Goal: Information Seeking & Learning: Learn about a topic

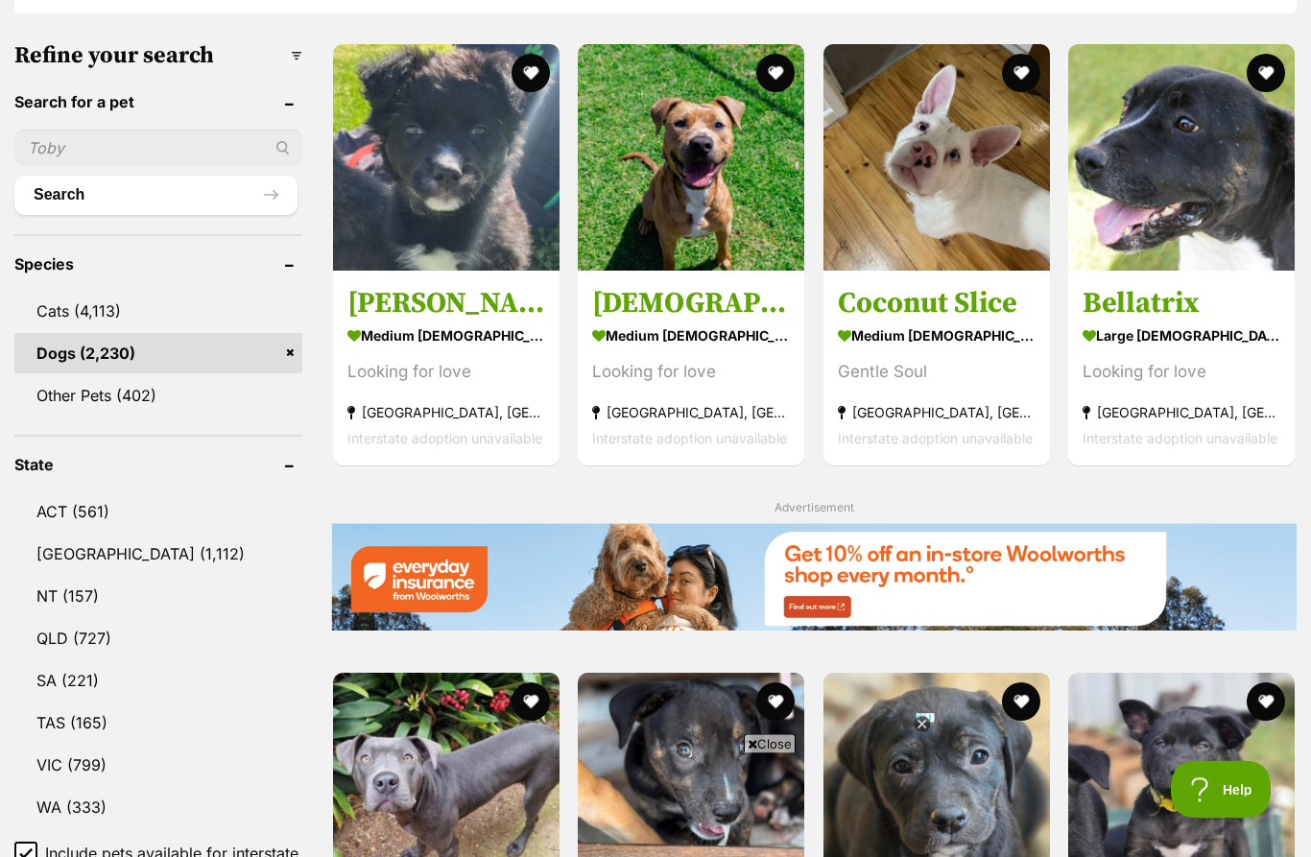
scroll to position [616, 0]
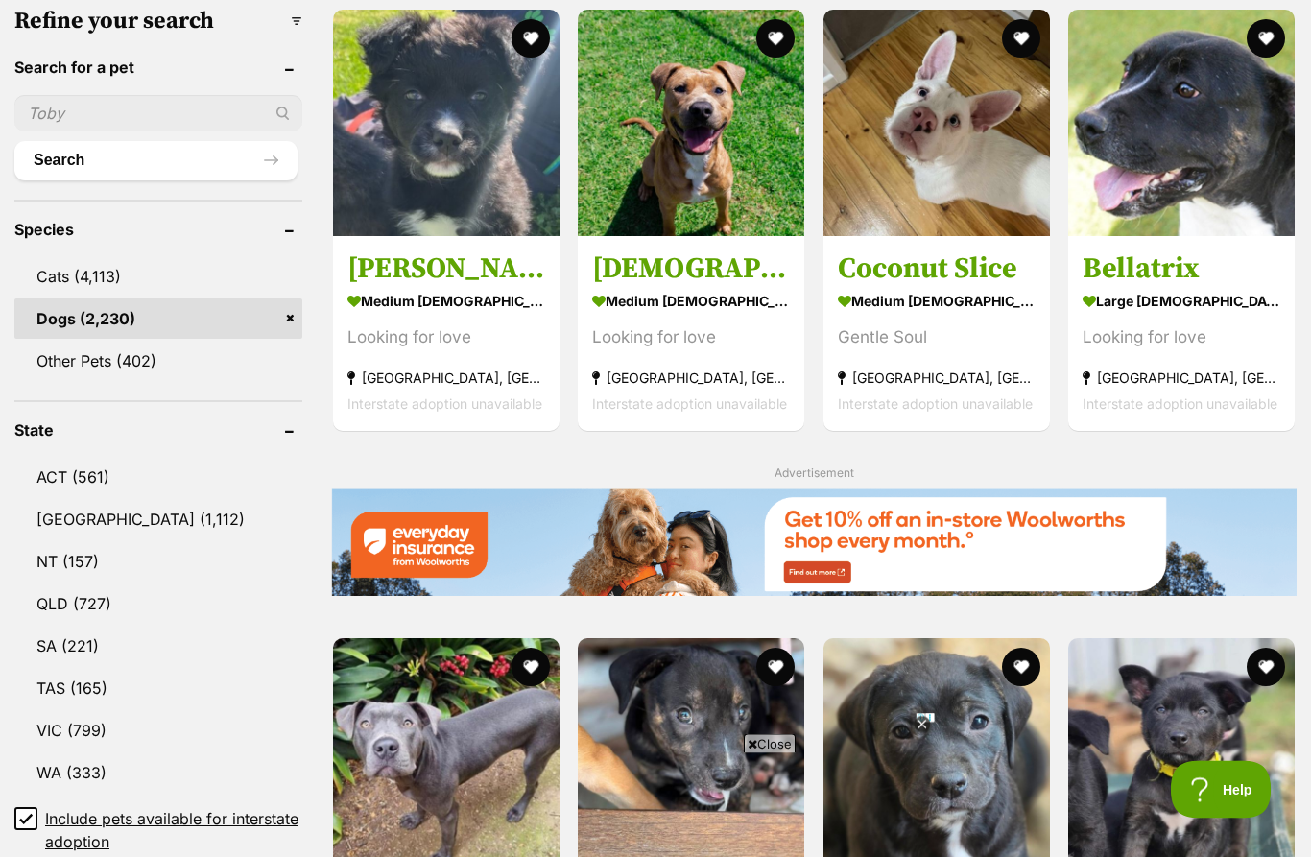
click at [65, 607] on link "QLD (727)" at bounding box center [158, 604] width 288 height 40
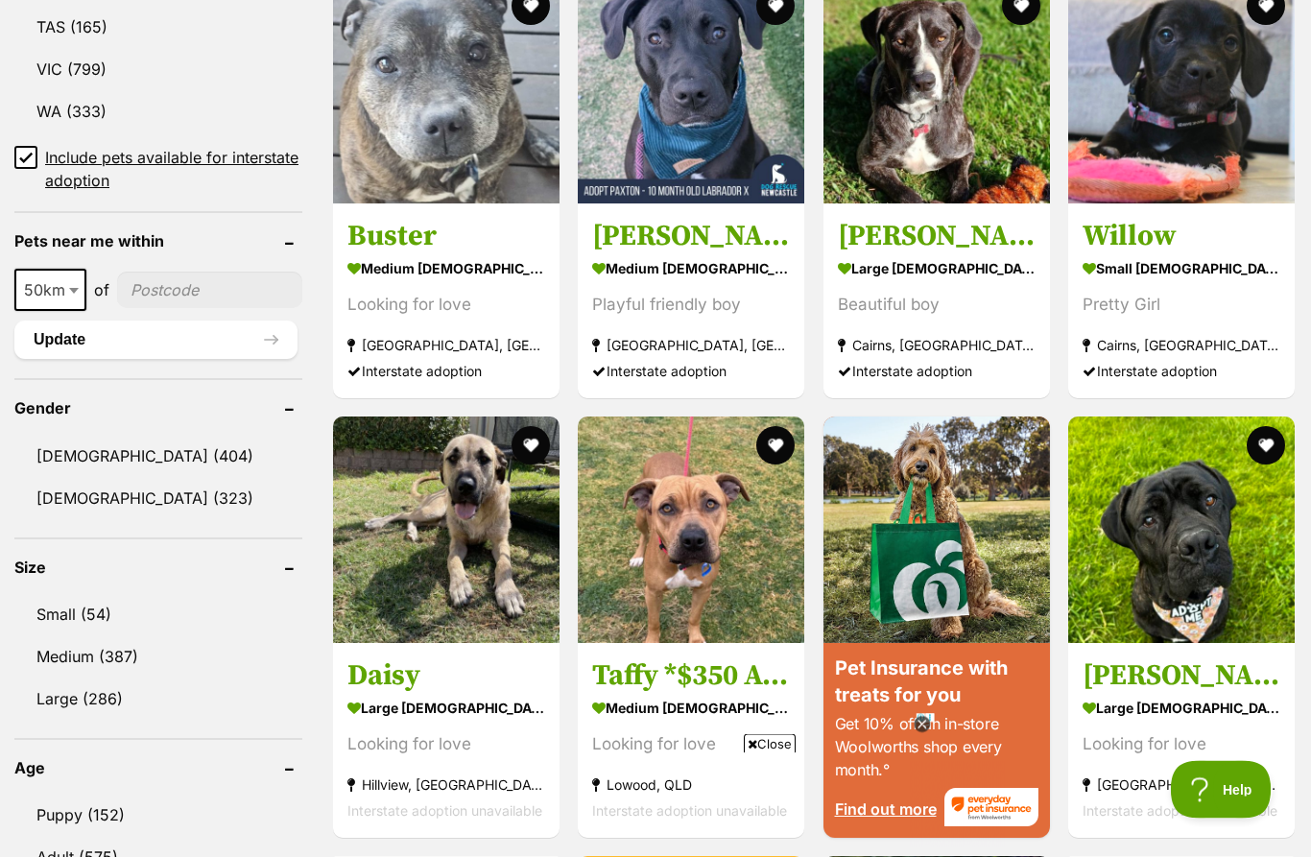
scroll to position [1282, 0]
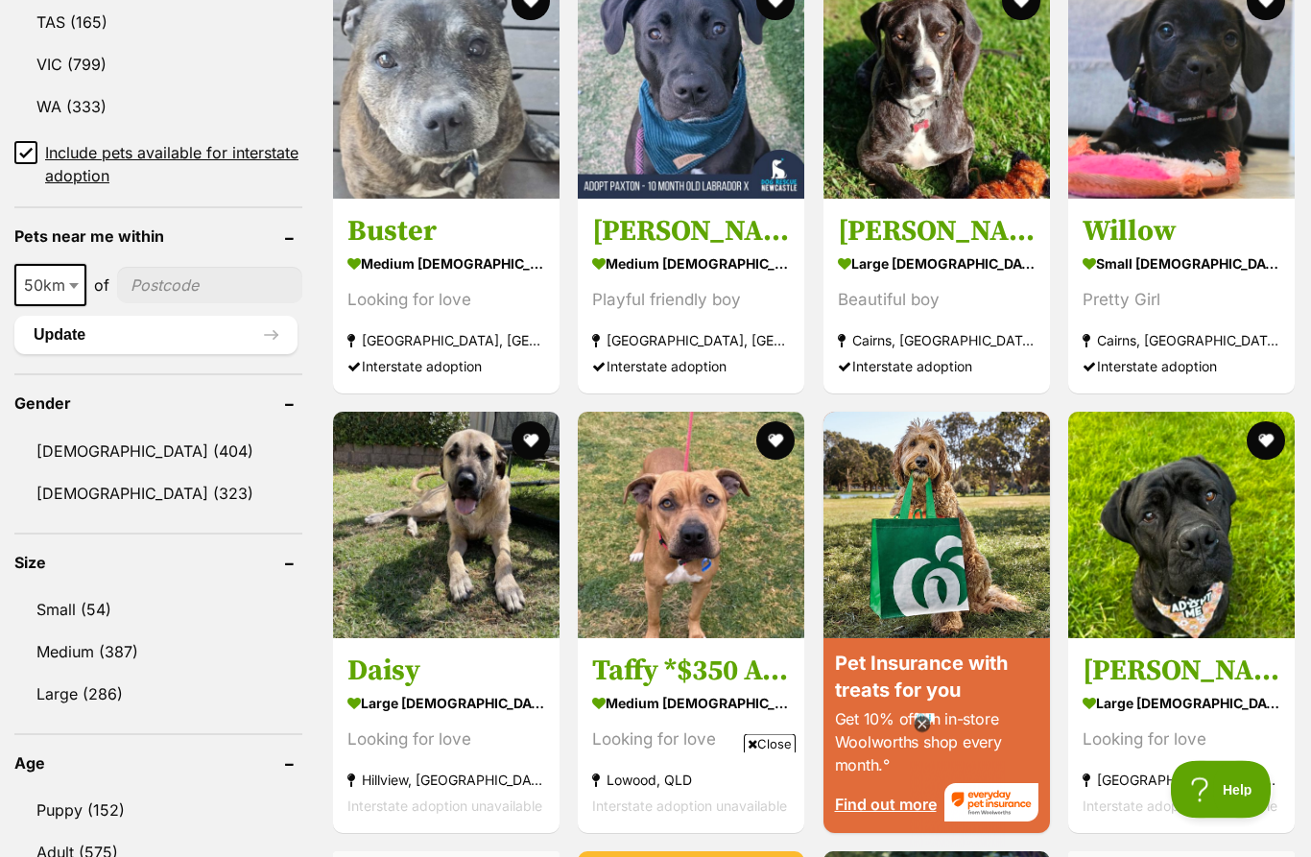
click at [72, 603] on link "Small (54)" at bounding box center [158, 610] width 288 height 40
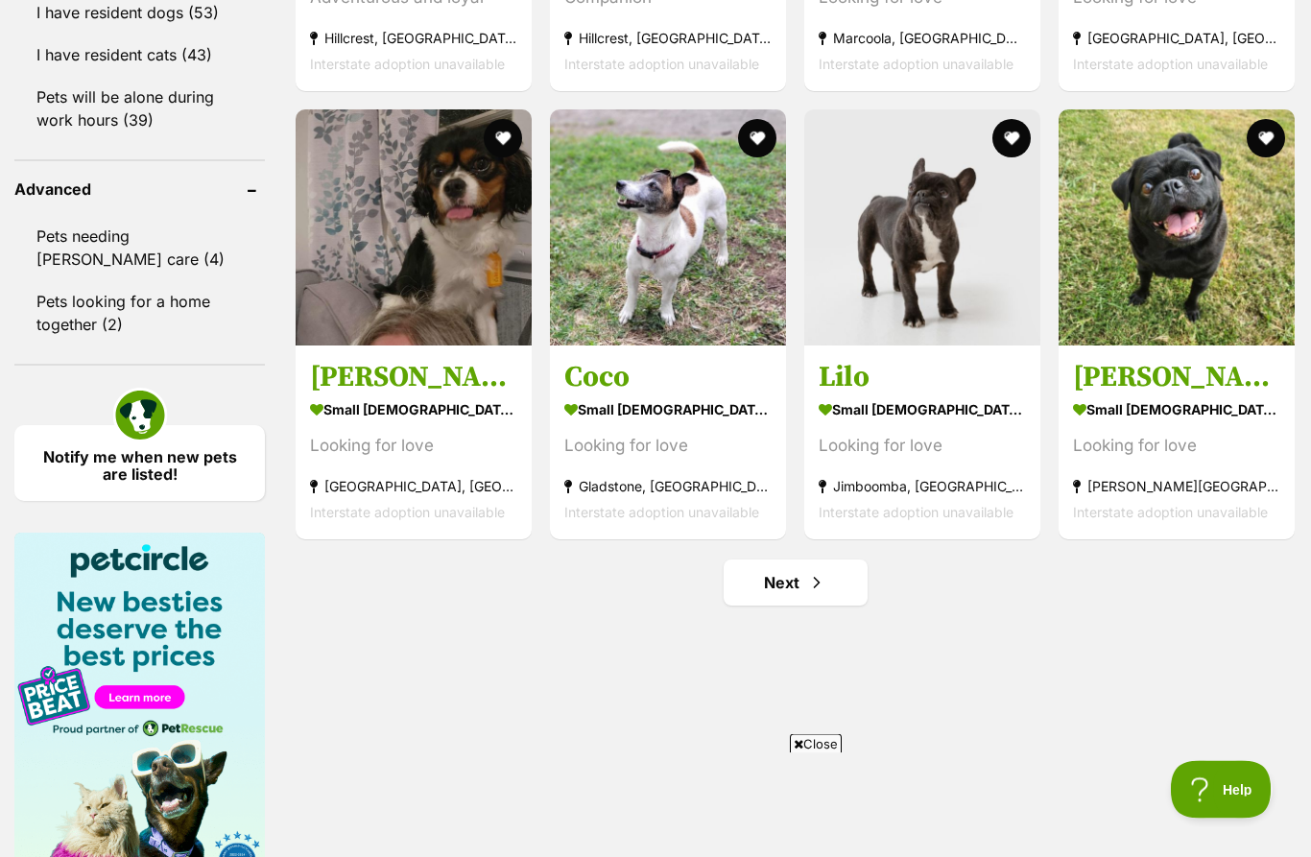
scroll to position [2504, 0]
click at [807, 594] on span "Next page" at bounding box center [816, 582] width 19 height 23
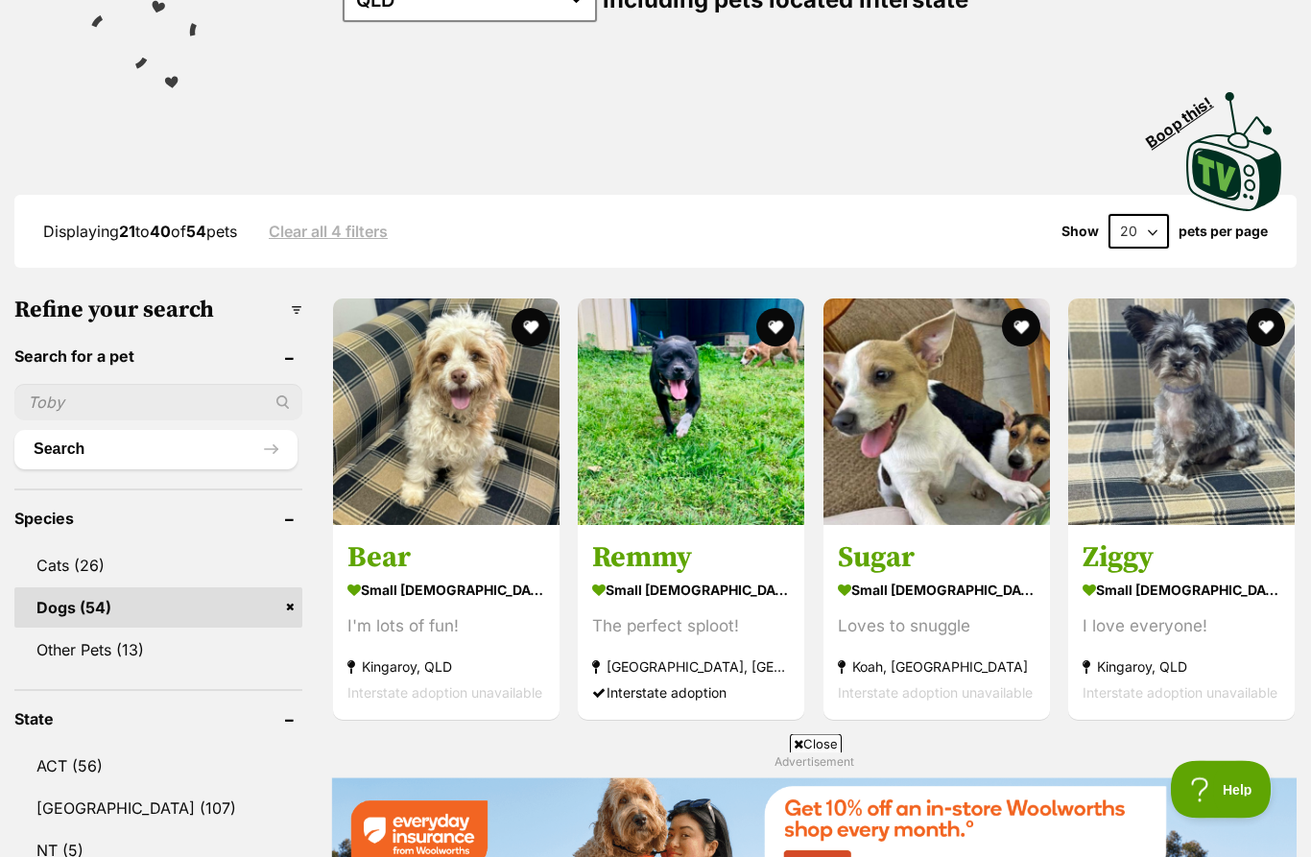
scroll to position [329, 0]
click at [930, 457] on img at bounding box center [936, 410] width 226 height 226
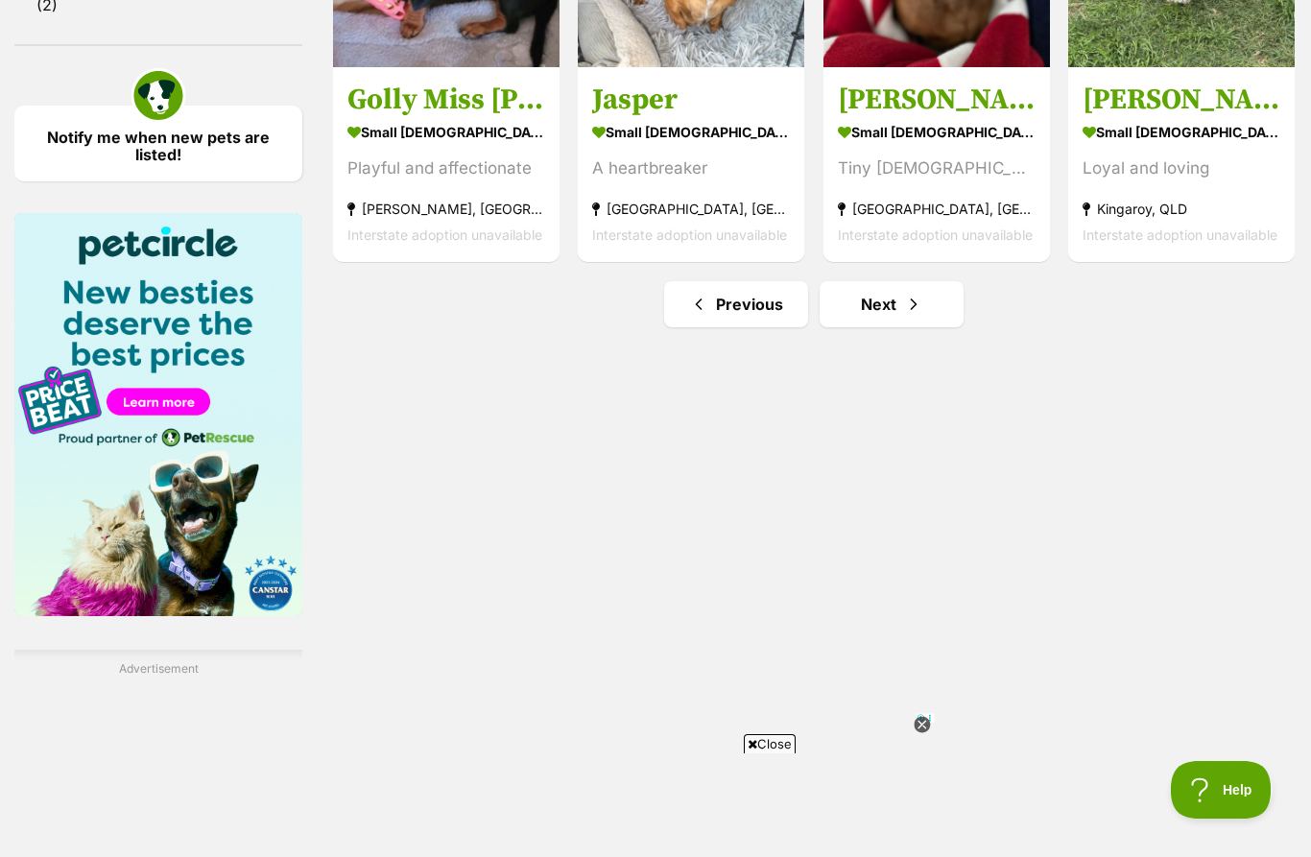
scroll to position [2578, 0]
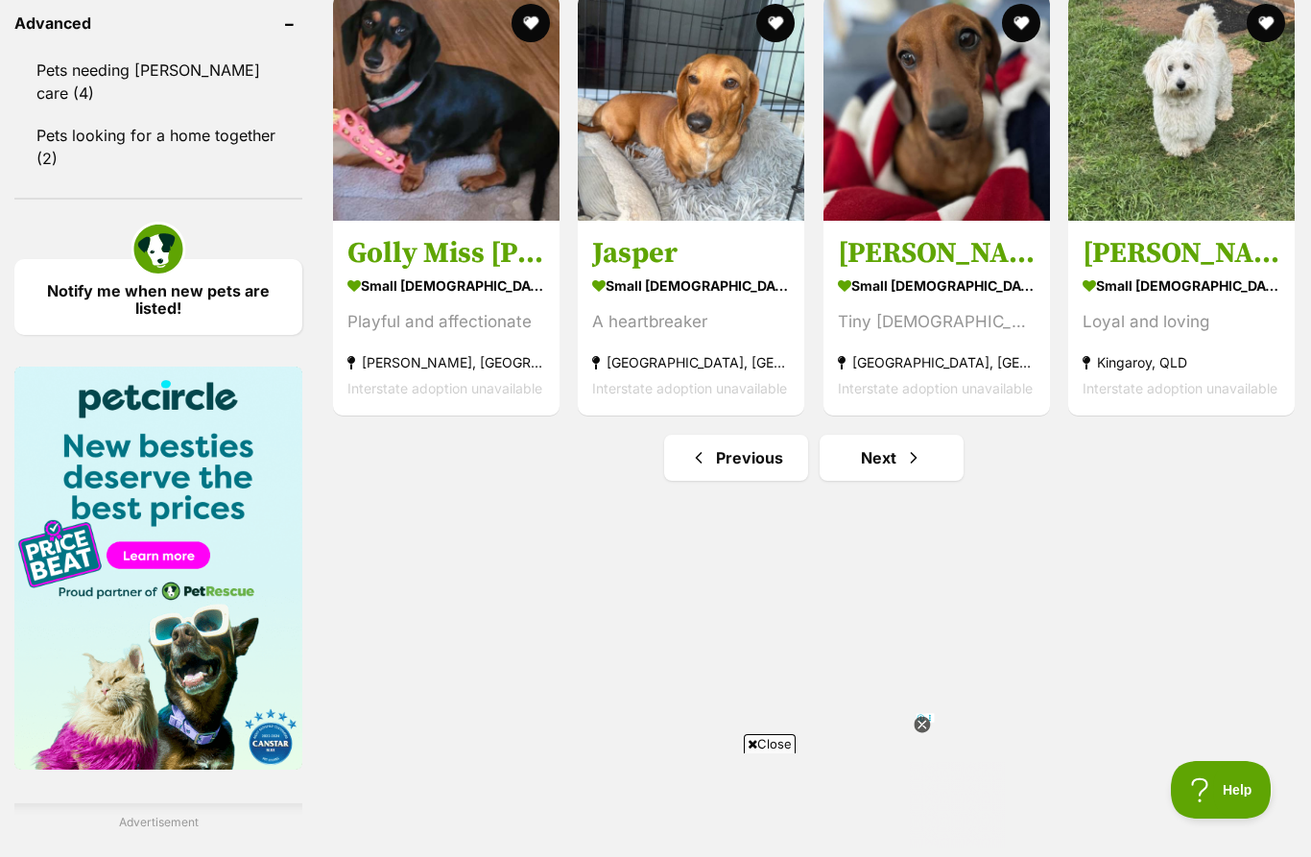
click at [894, 437] on link "Next" at bounding box center [891, 458] width 144 height 46
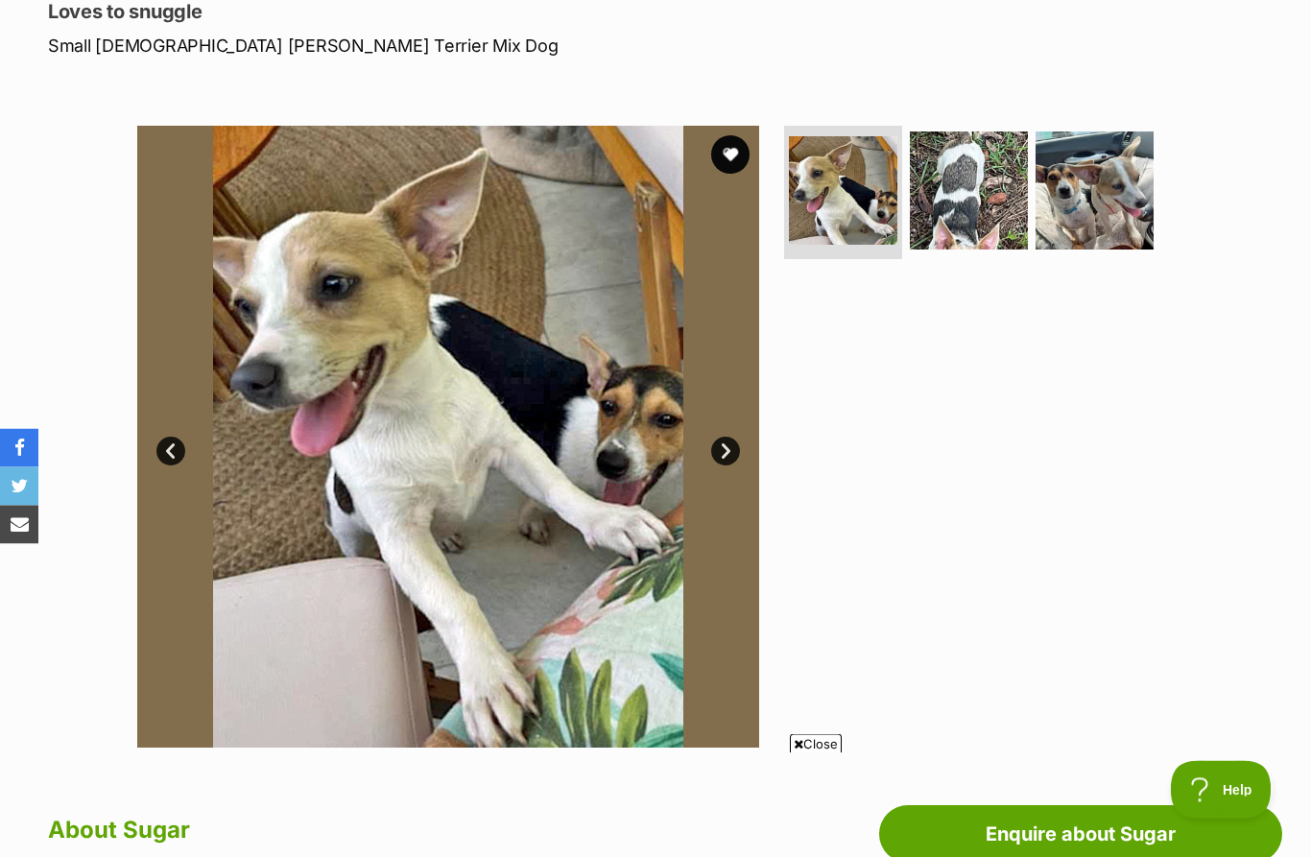
scroll to position [273, 0]
click at [962, 190] on img at bounding box center [969, 190] width 118 height 118
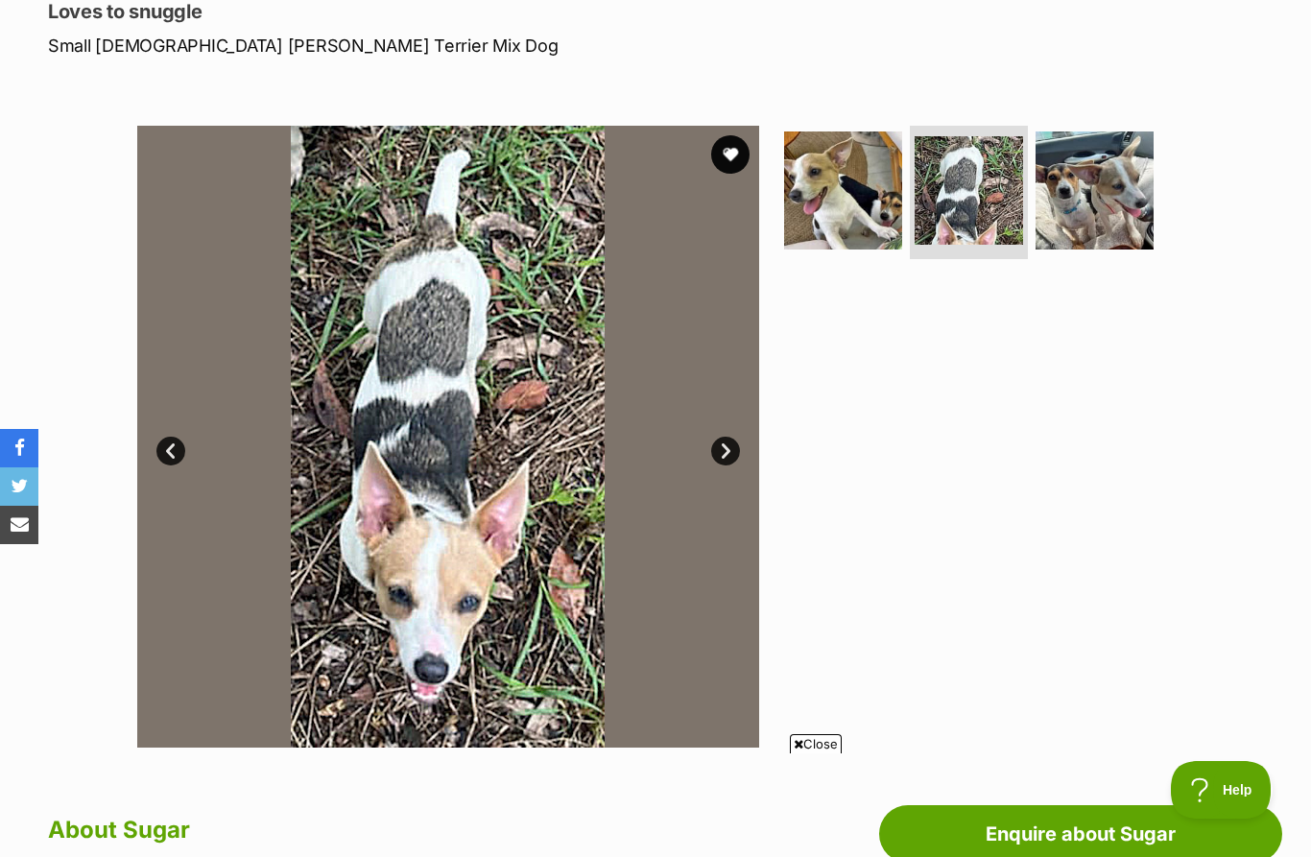
click at [1116, 183] on img at bounding box center [1094, 190] width 118 height 118
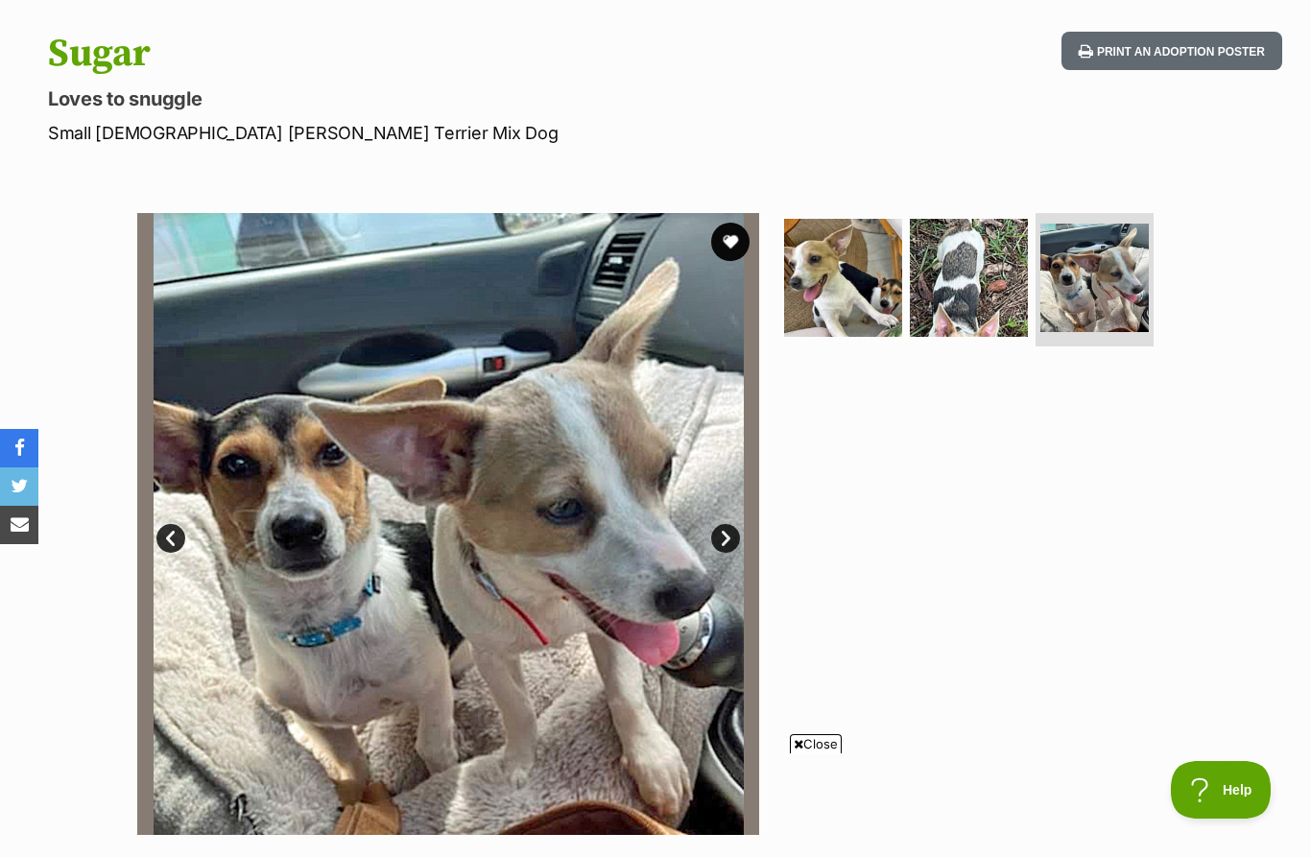
scroll to position [184, 0]
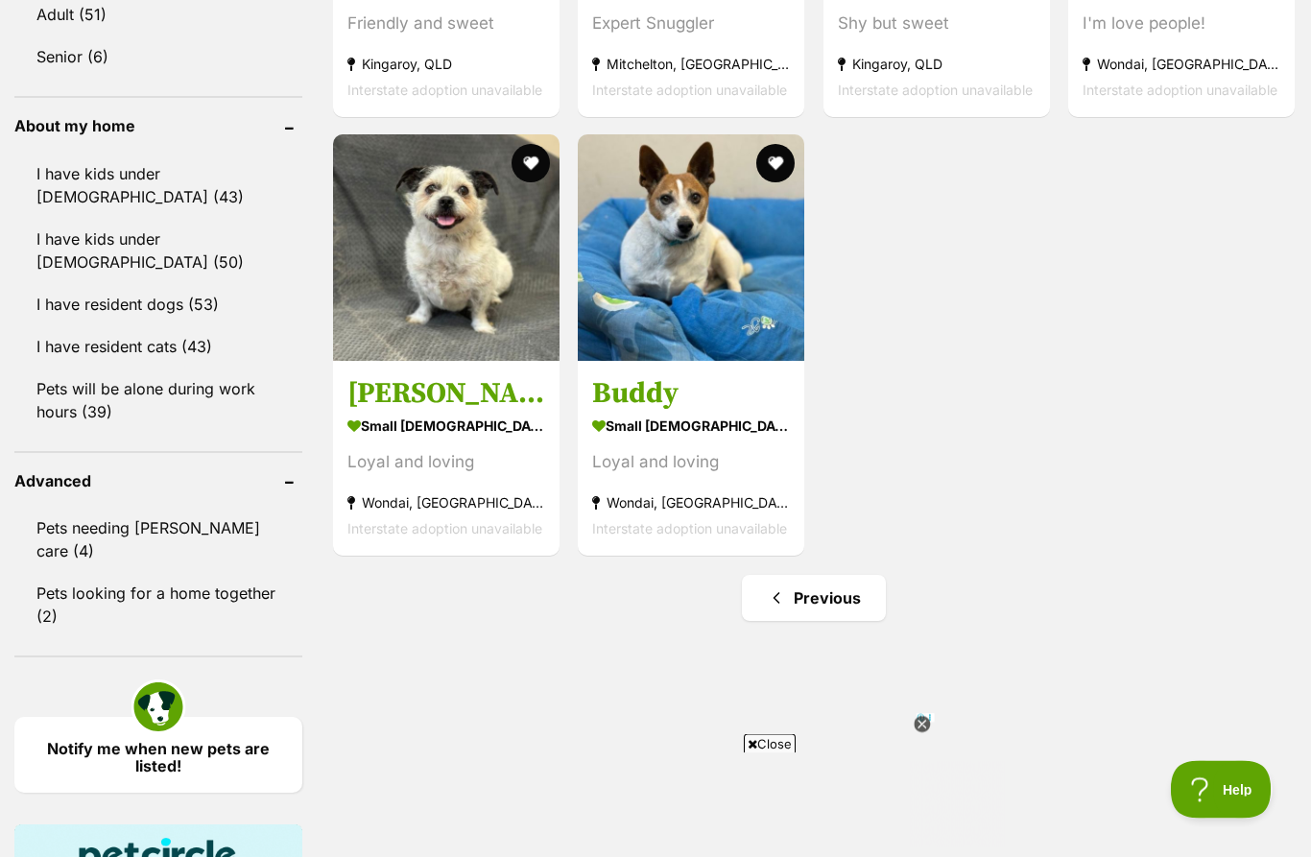
scroll to position [2120, 0]
click at [821, 579] on link "Previous" at bounding box center [814, 598] width 144 height 46
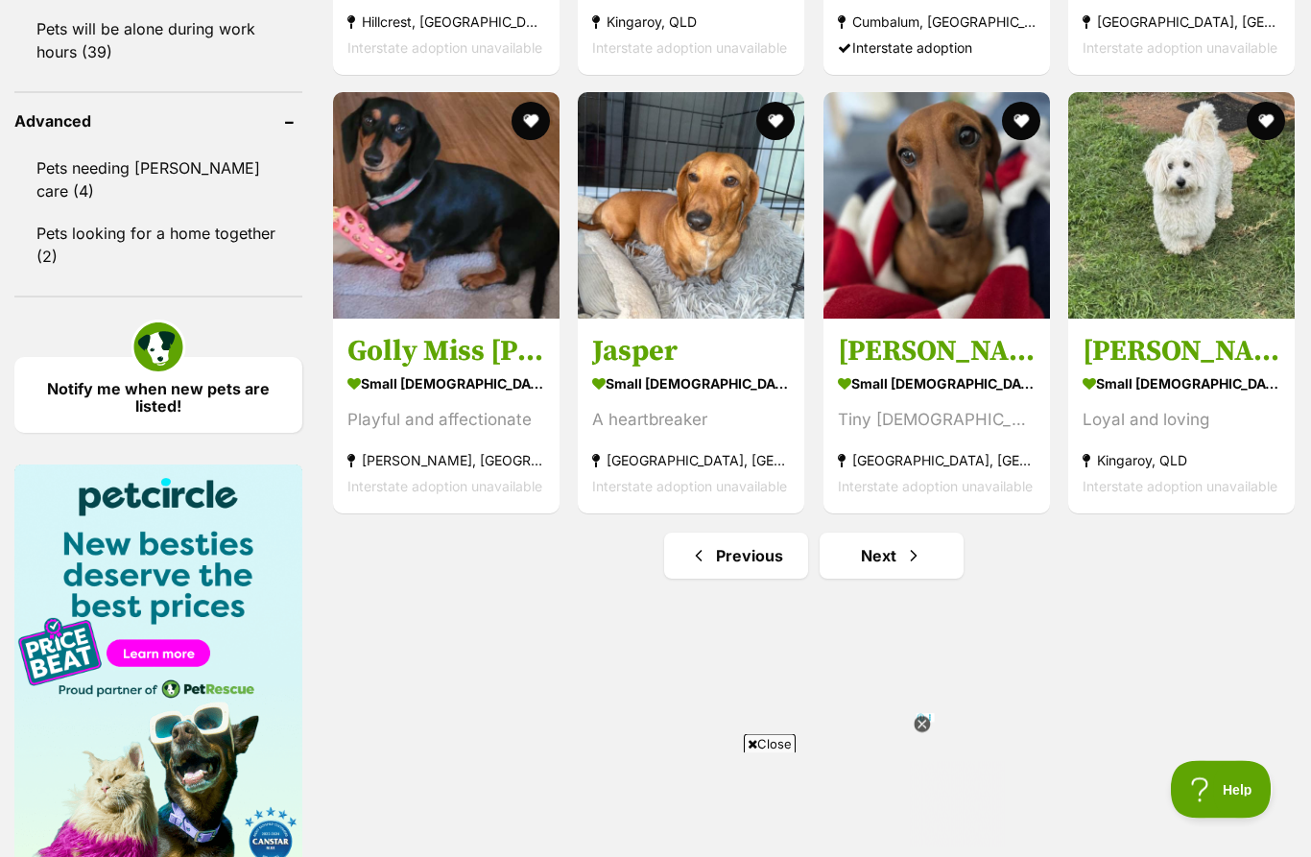
scroll to position [2480, 0]
click at [754, 552] on link "Previous" at bounding box center [736, 555] width 144 height 46
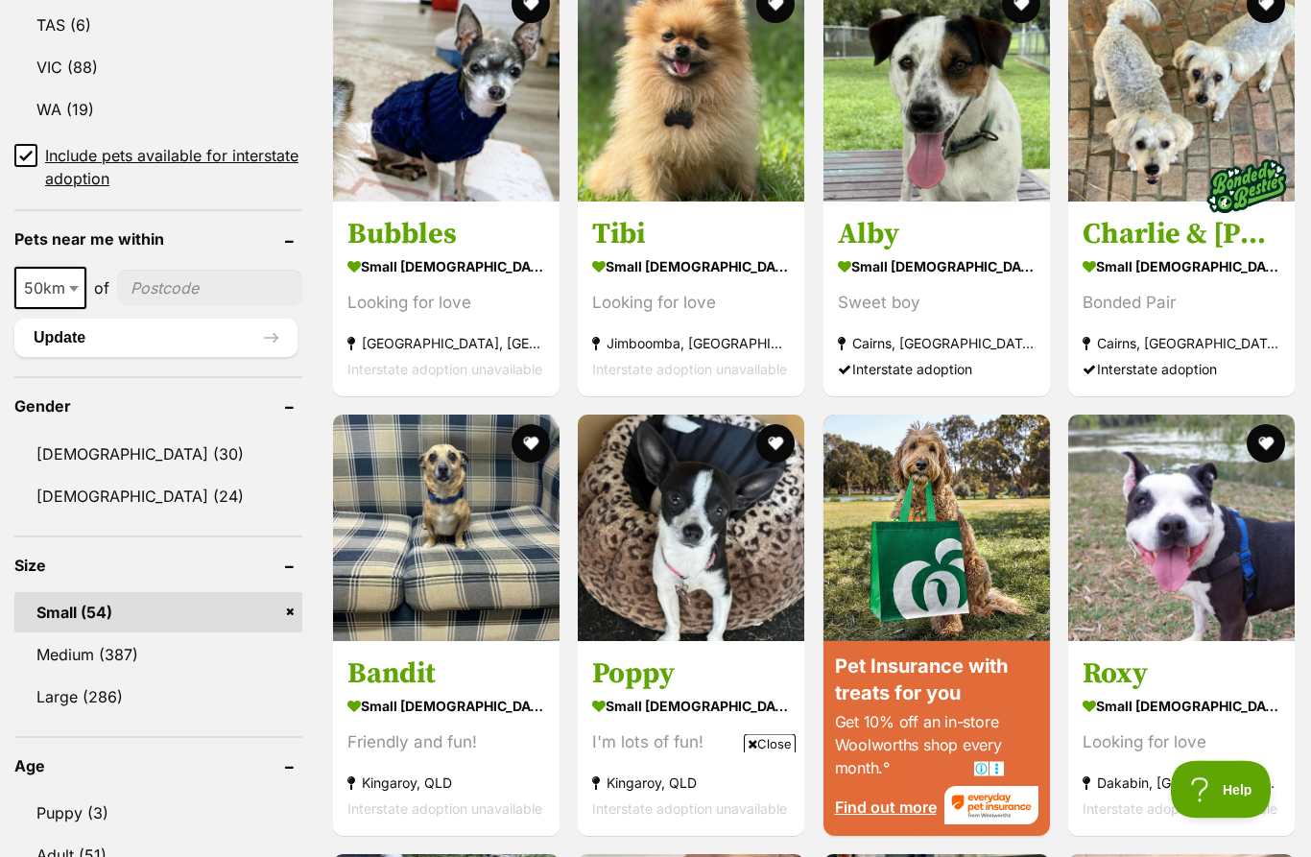
scroll to position [1280, 0]
click at [703, 549] on img at bounding box center [691, 527] width 226 height 226
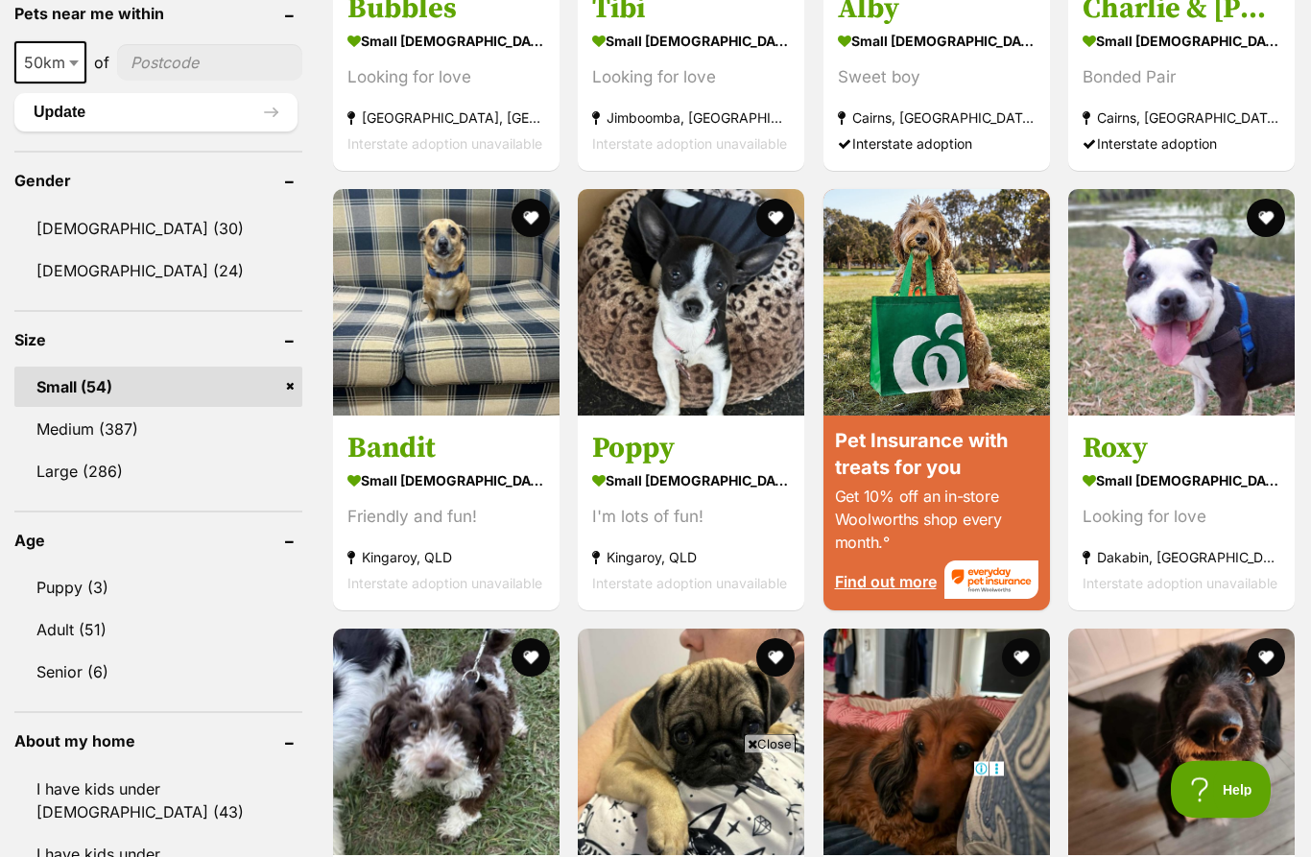
scroll to position [1505, 0]
click at [783, 219] on button "favourite" at bounding box center [776, 218] width 38 height 38
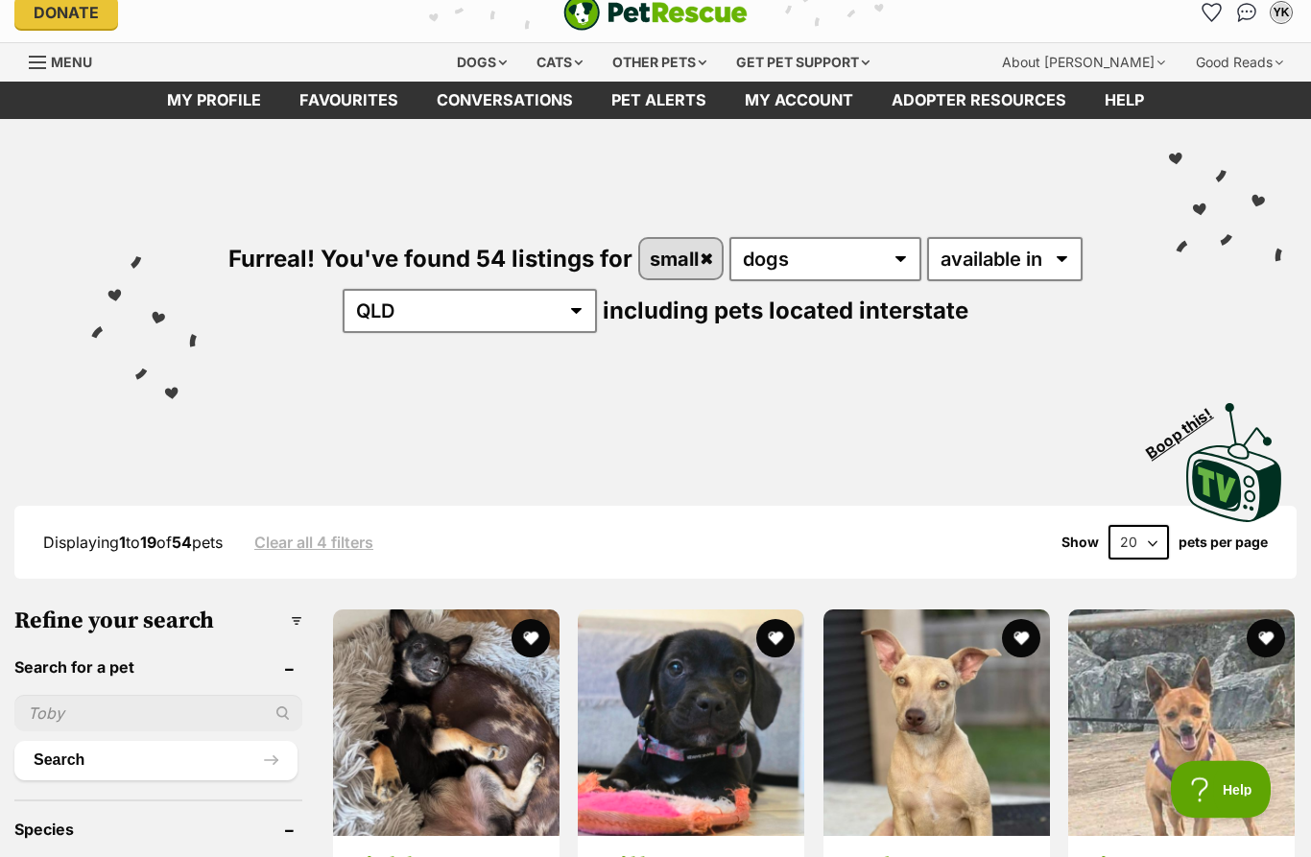
scroll to position [0, 0]
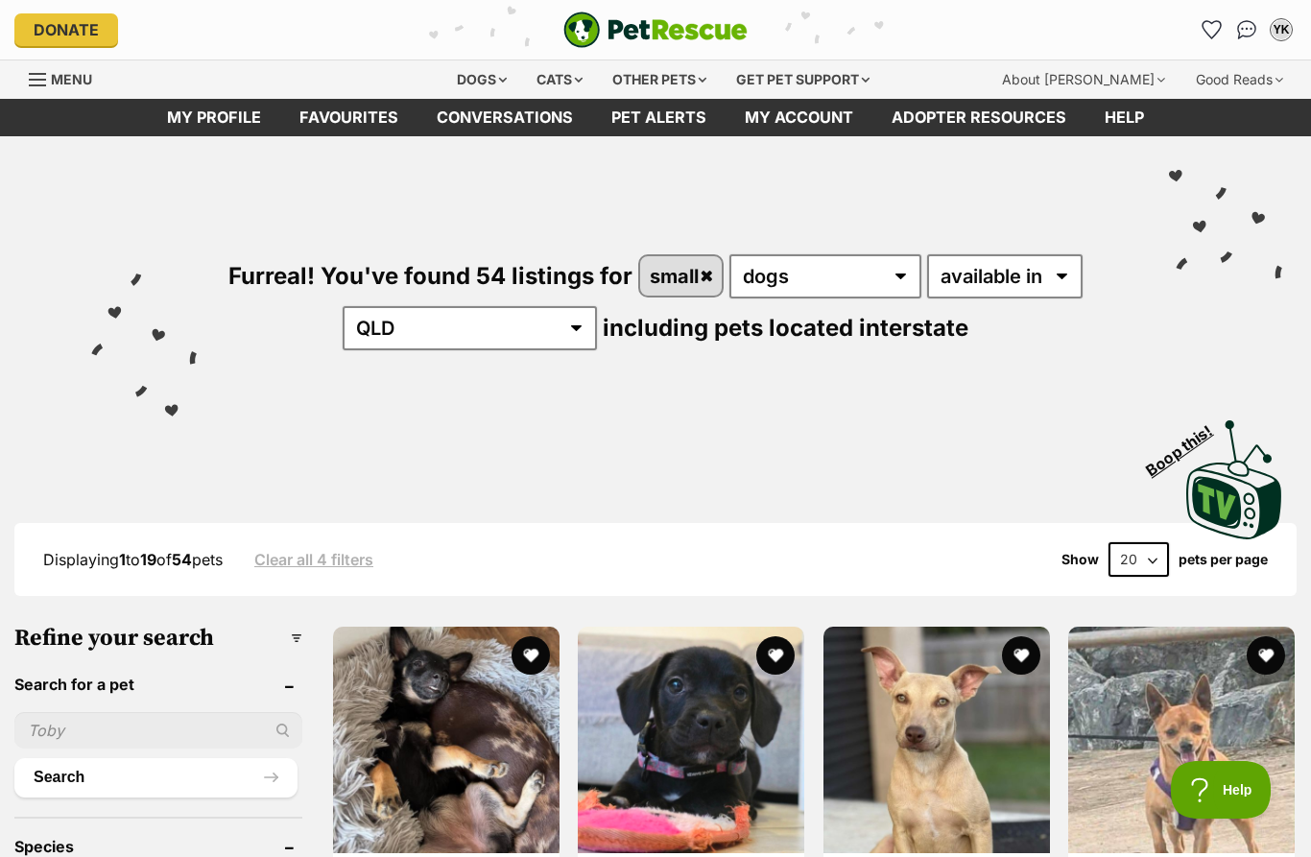
click at [1286, 30] on div "YK" at bounding box center [1280, 29] width 19 height 19
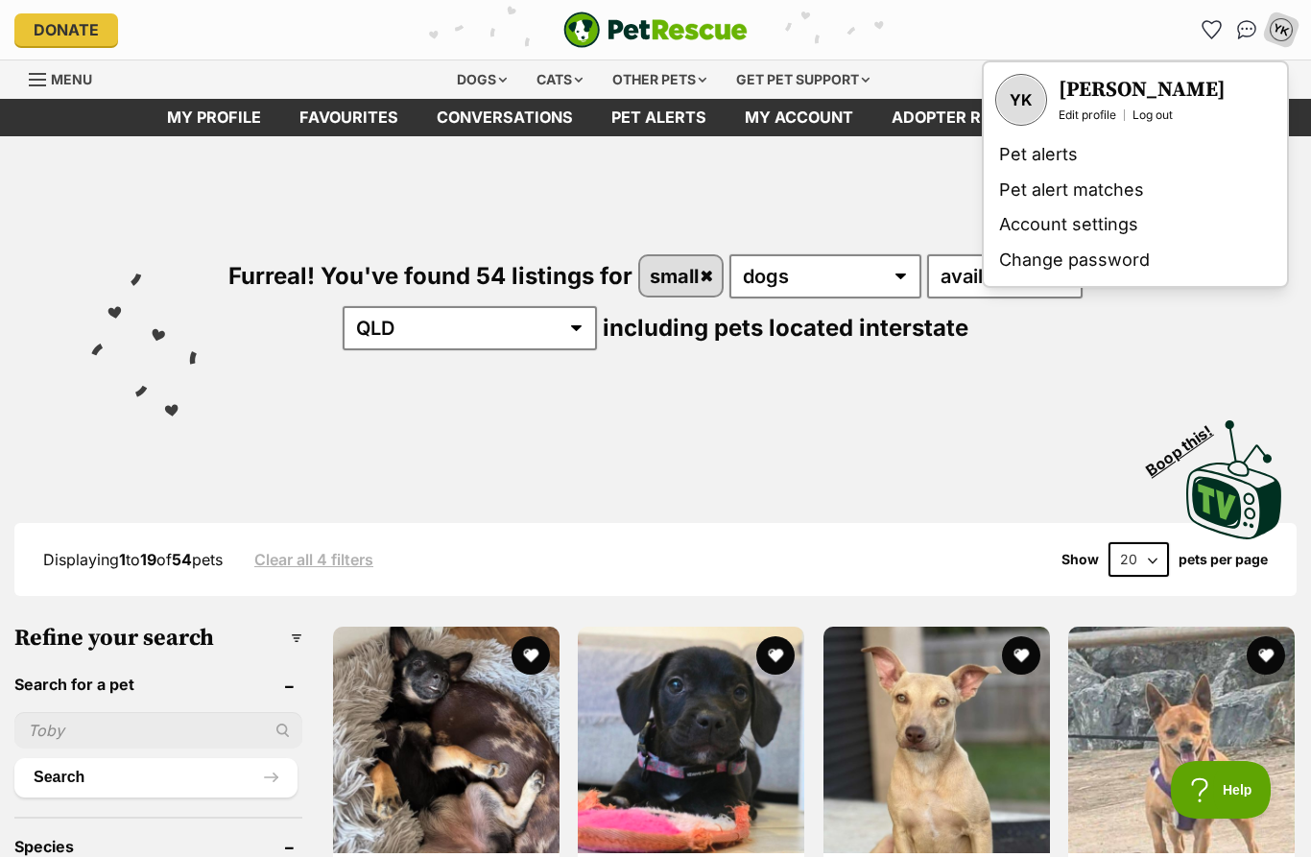
click at [1243, 338] on div "Furreal! You've found 54 listings for small any type of pet cats dogs other pet…" at bounding box center [655, 269] width 1253 height 267
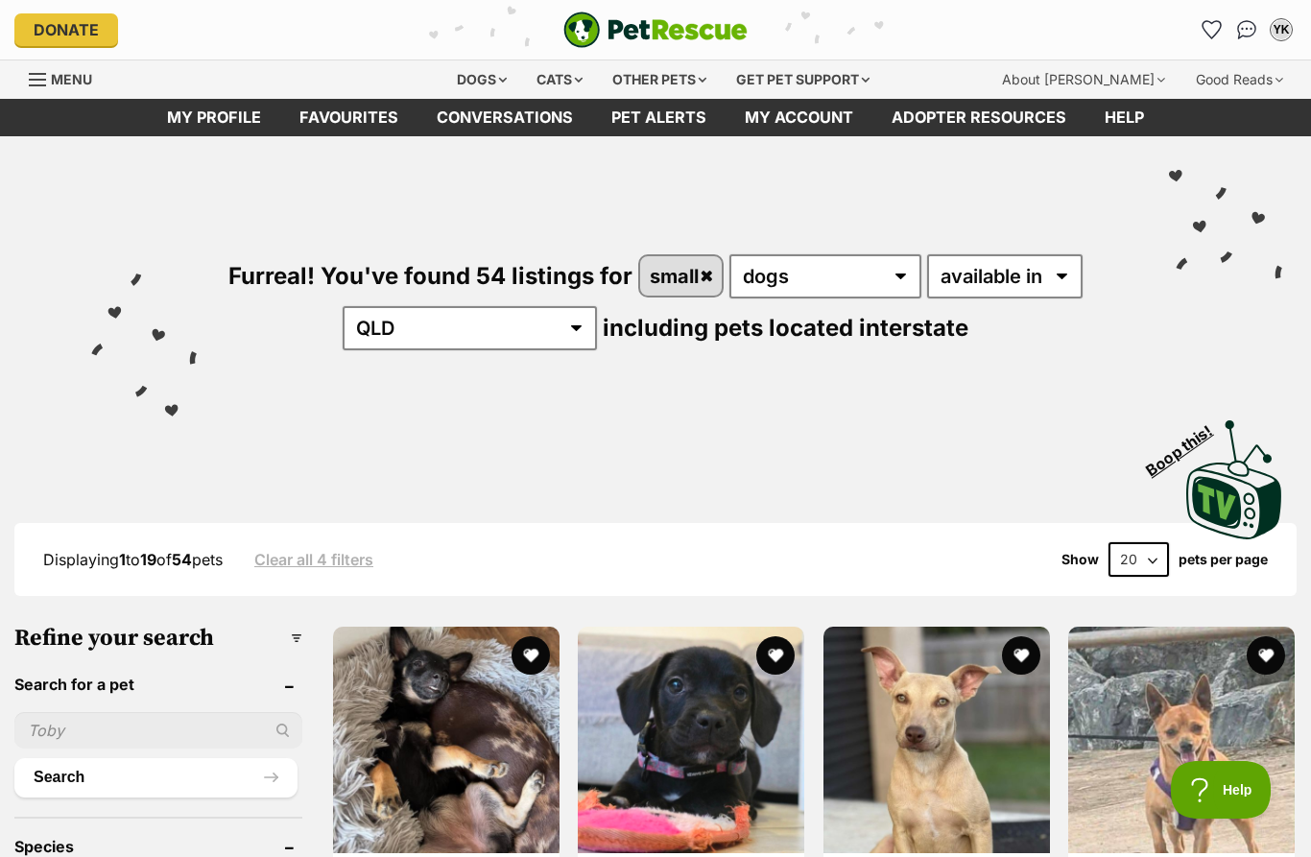
click at [1199, 30] on link "Favourites" at bounding box center [1211, 29] width 31 height 31
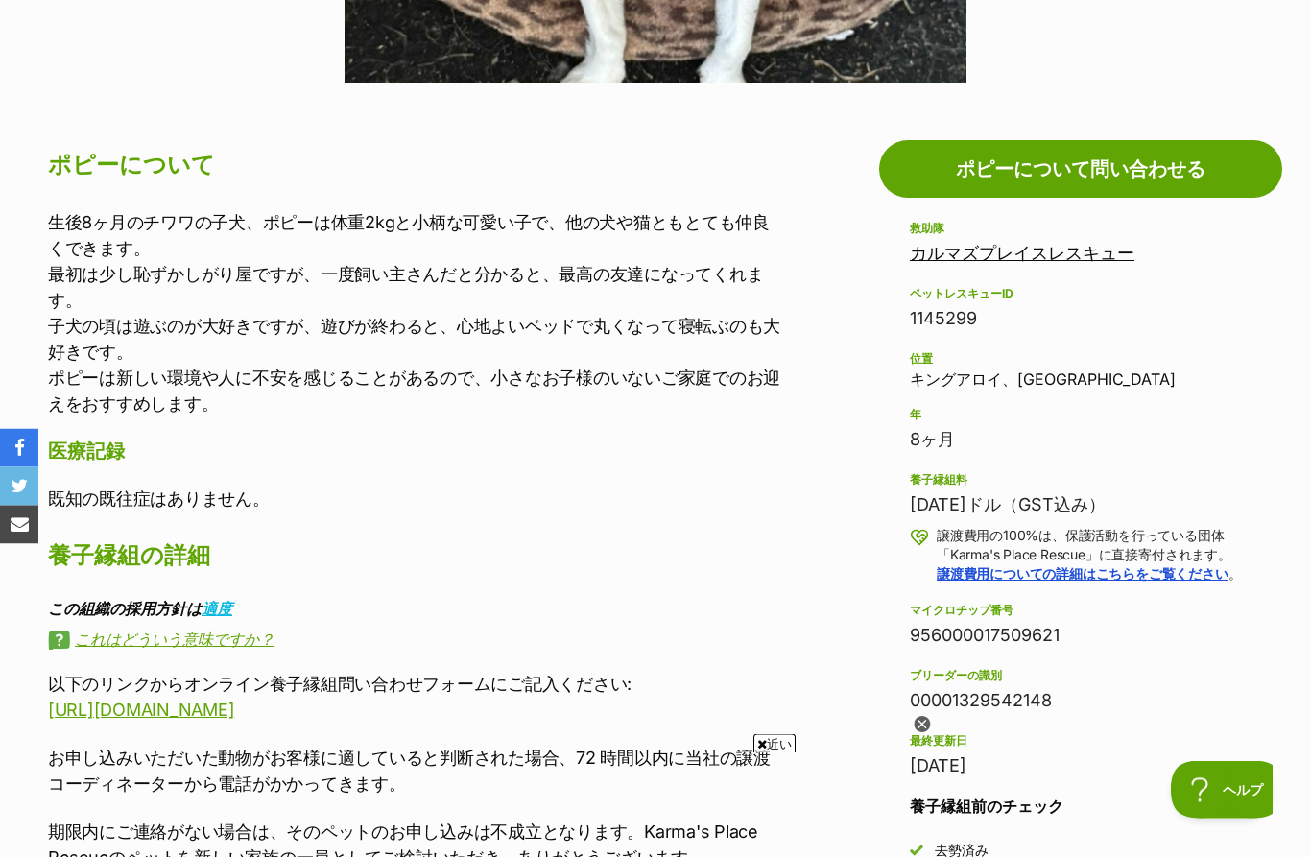
scroll to position [906, 0]
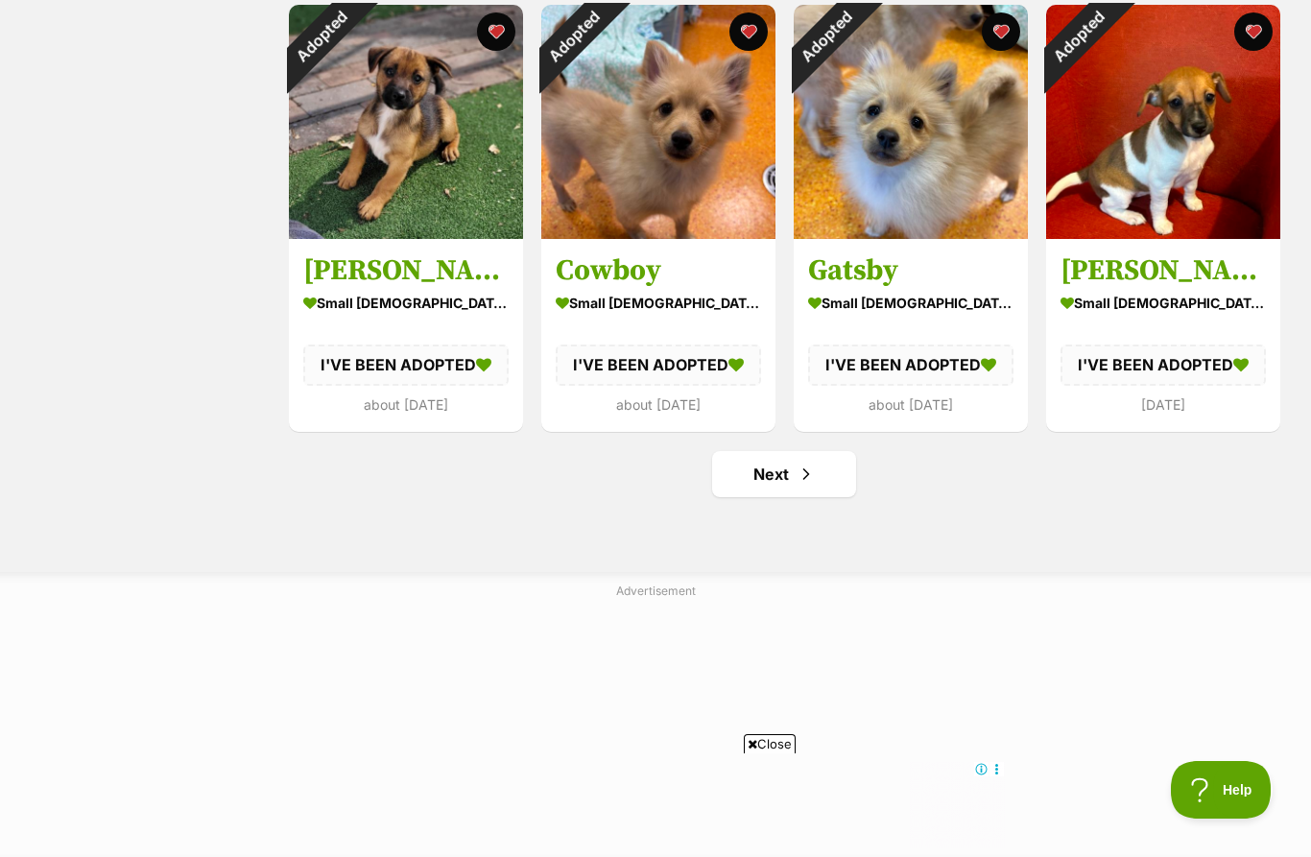
scroll to position [2031, 0]
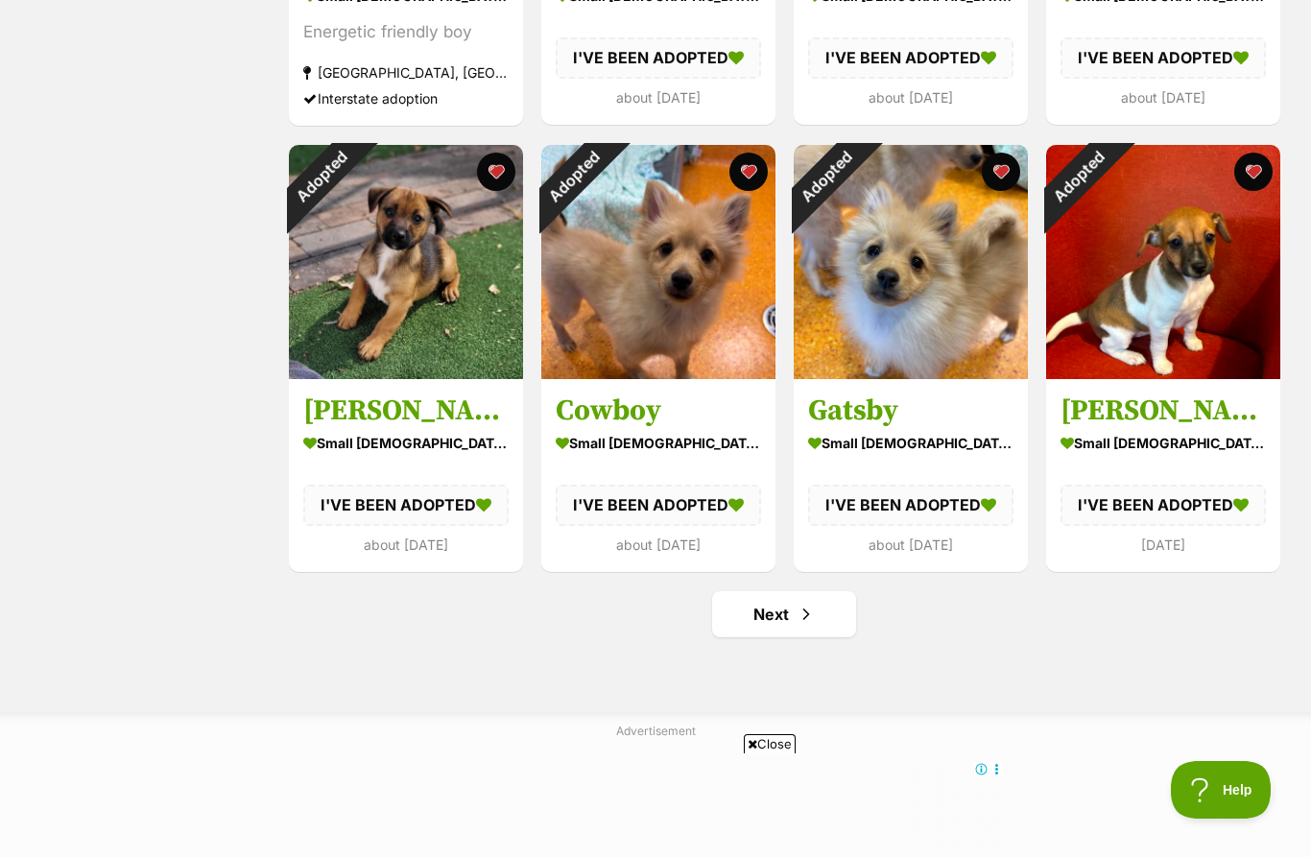
click at [806, 596] on link "Next" at bounding box center [784, 614] width 144 height 46
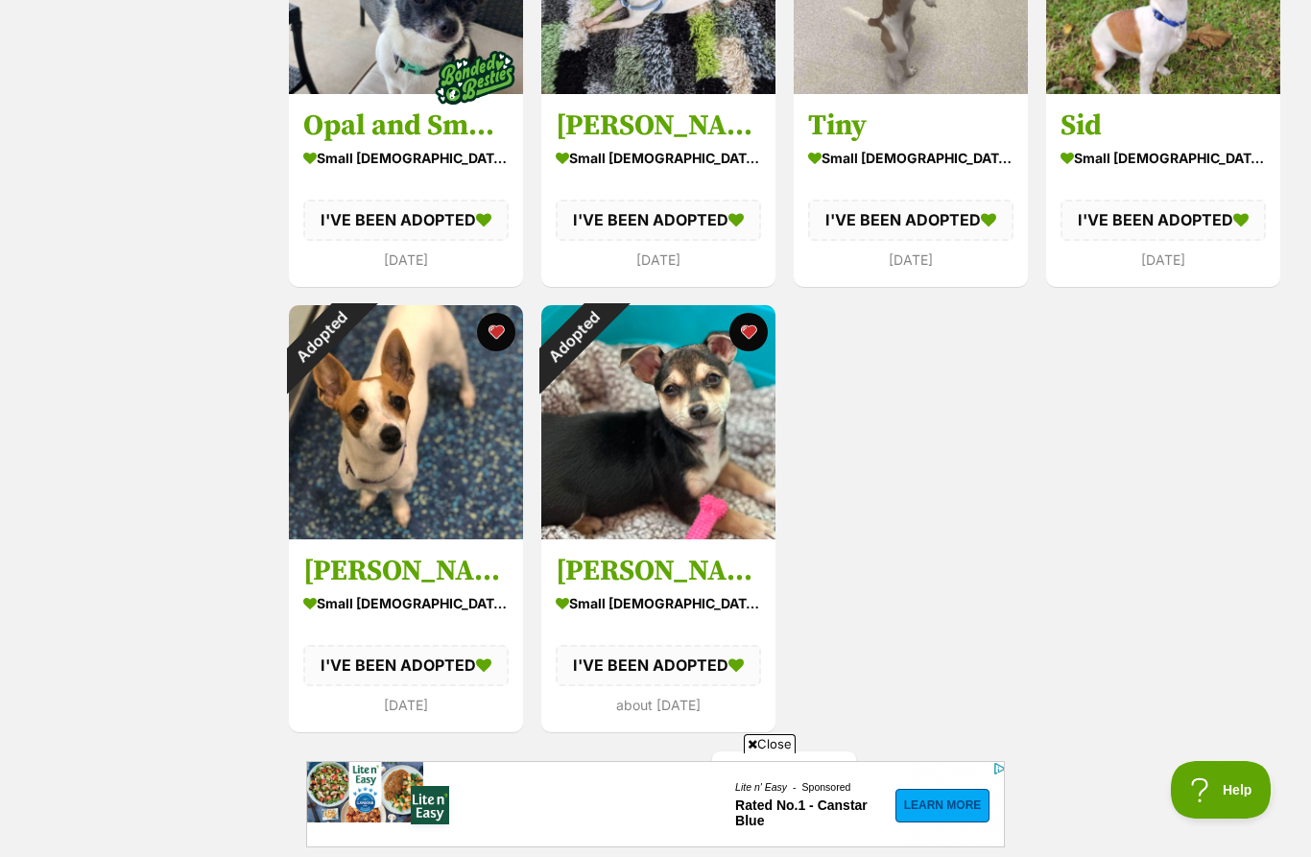
scroll to position [521, 0]
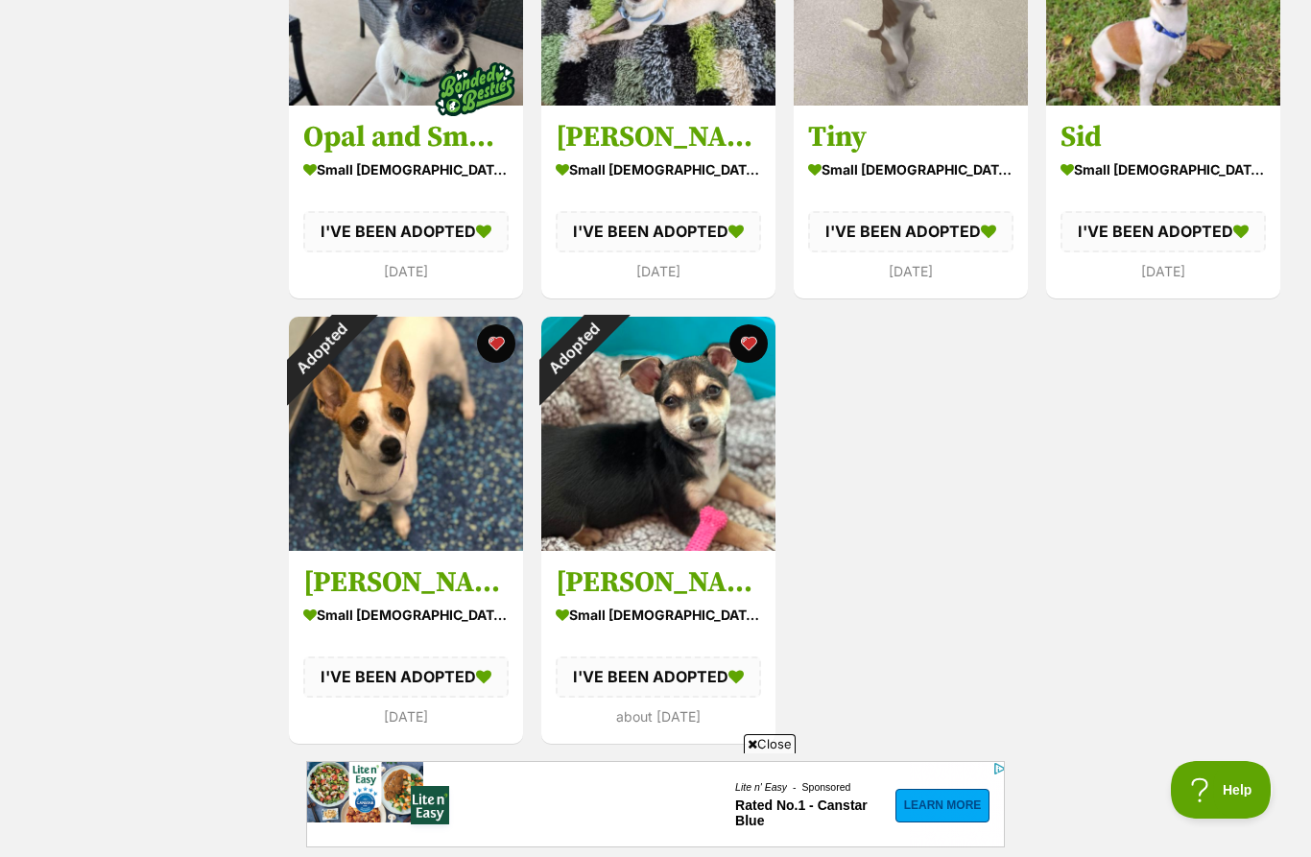
click at [803, 778] on link "Previous" at bounding box center [784, 786] width 144 height 46
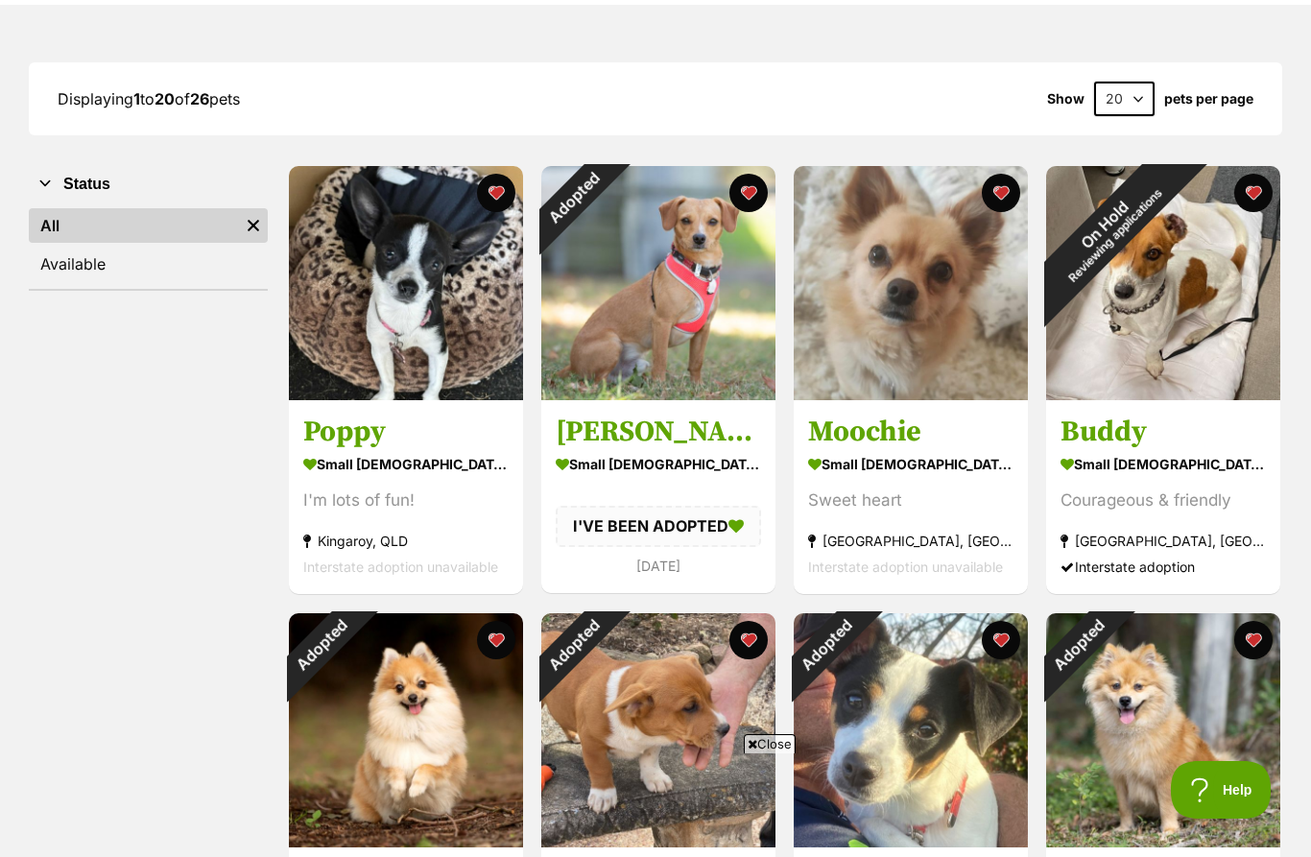
scroll to position [81, 0]
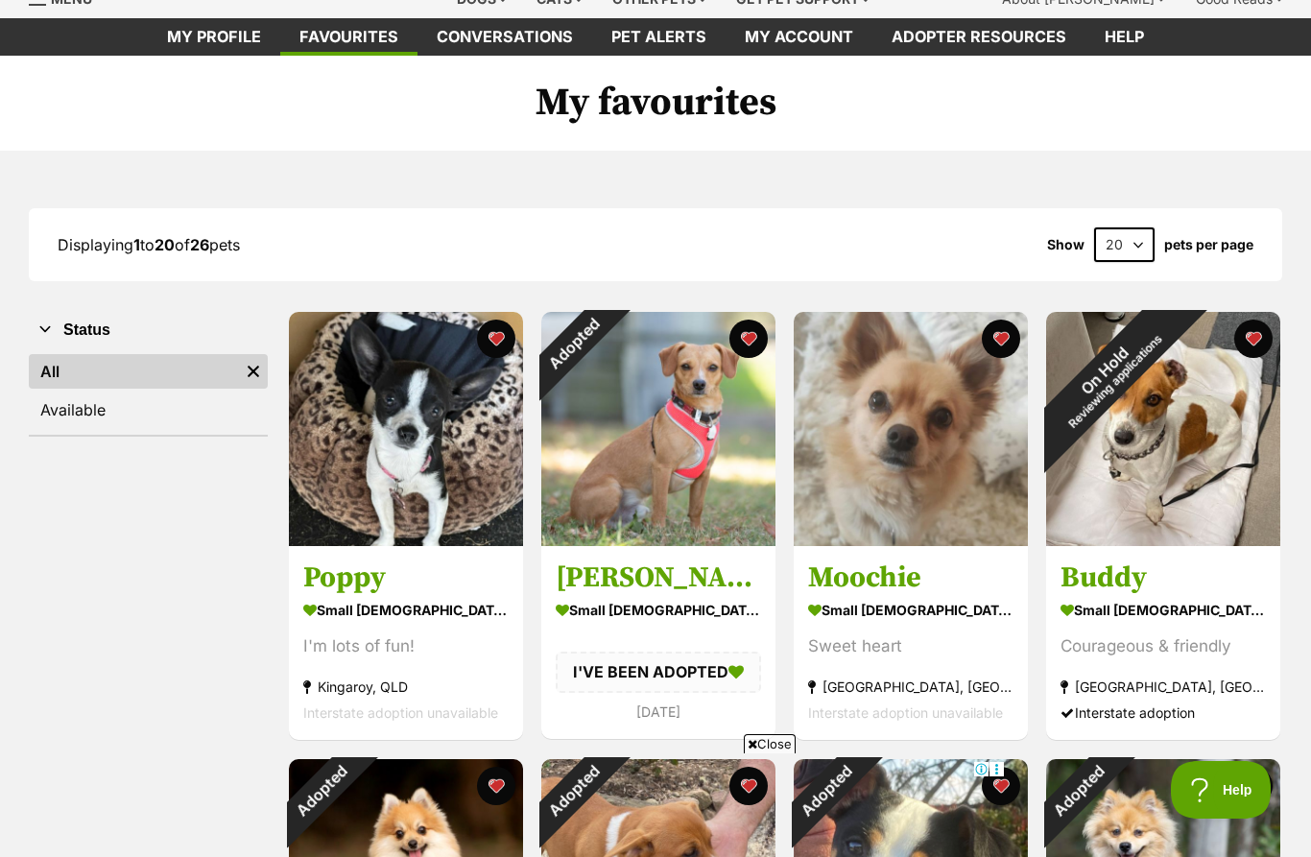
click at [959, 580] on h3 "Moochie" at bounding box center [910, 578] width 205 height 36
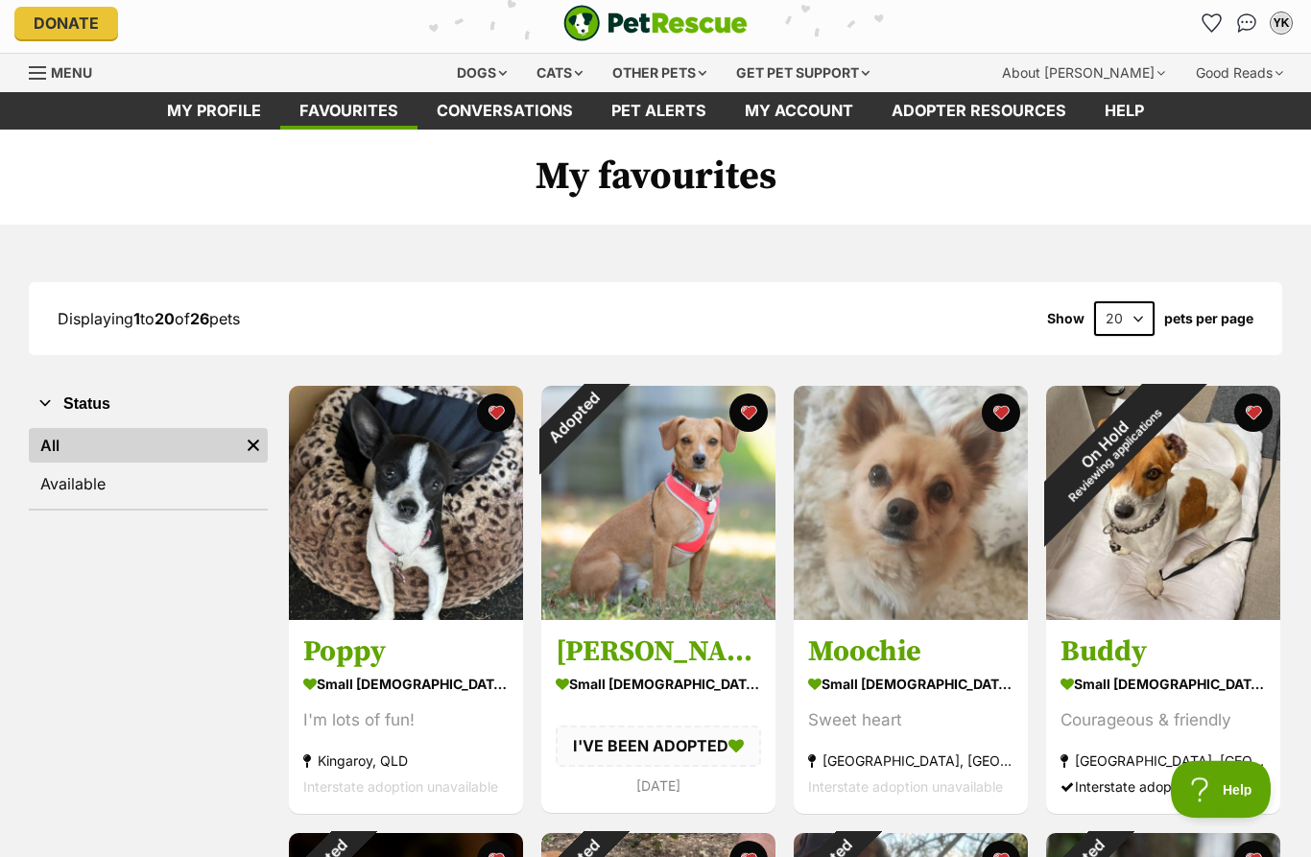
scroll to position [0, 0]
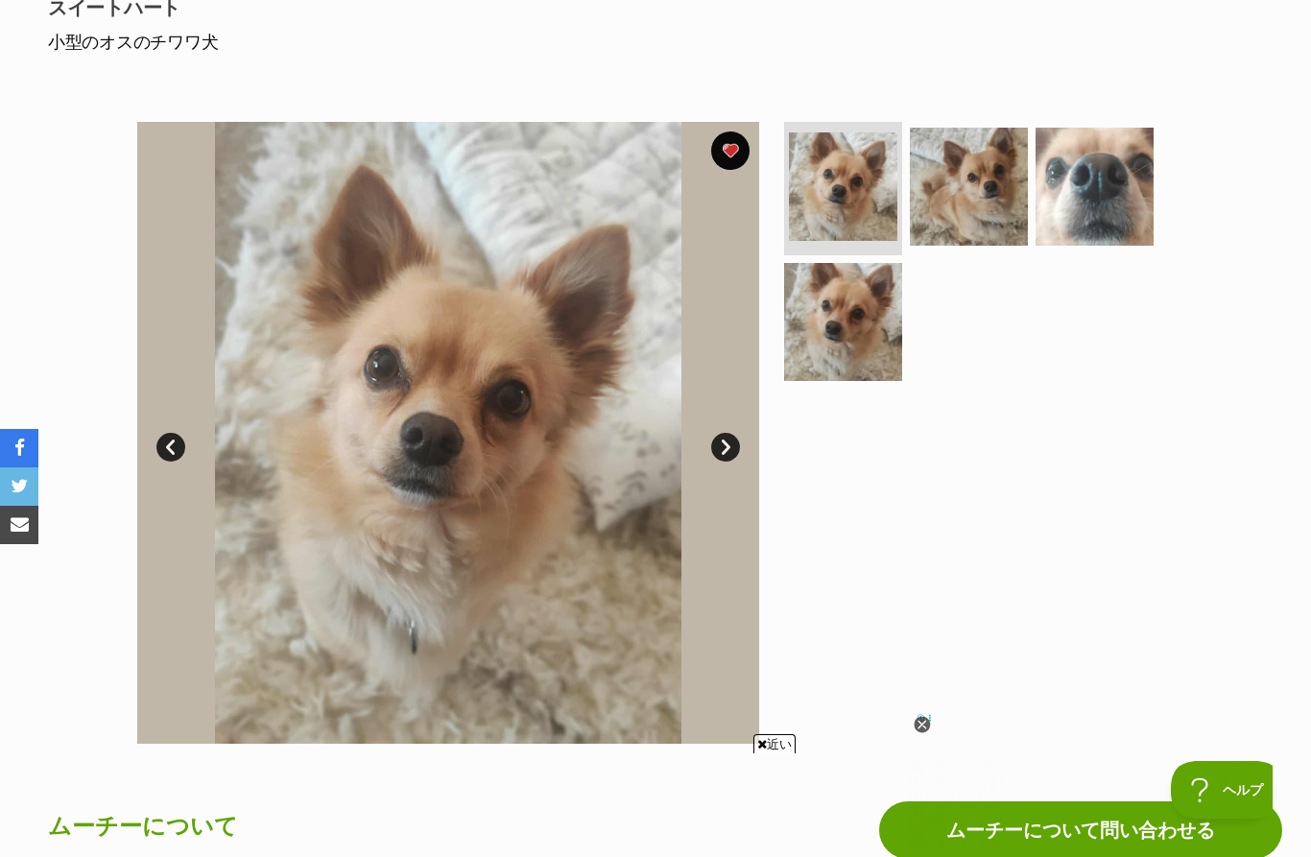
scroll to position [242, 0]
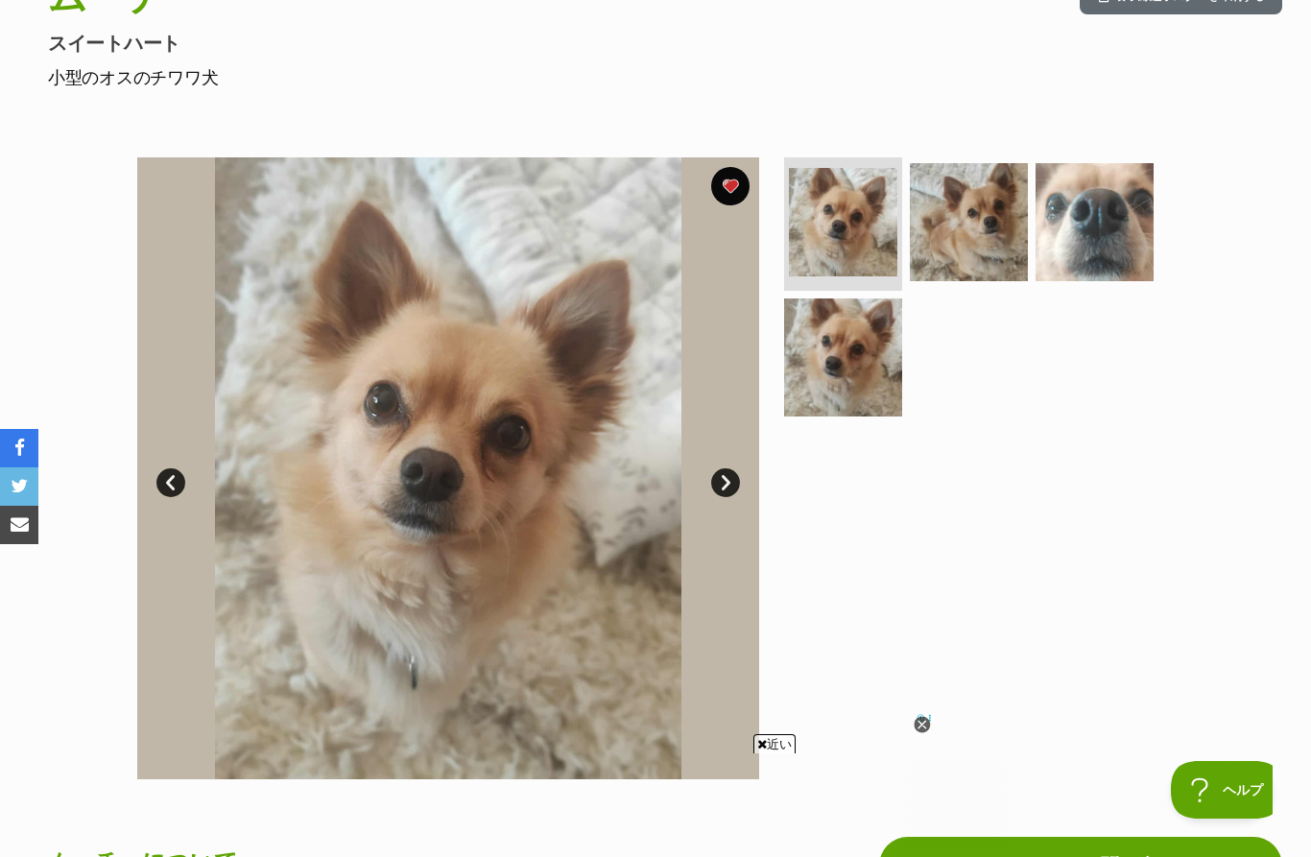
click at [982, 215] on img at bounding box center [969, 222] width 118 height 118
